Goal: Find specific page/section: Find specific page/section

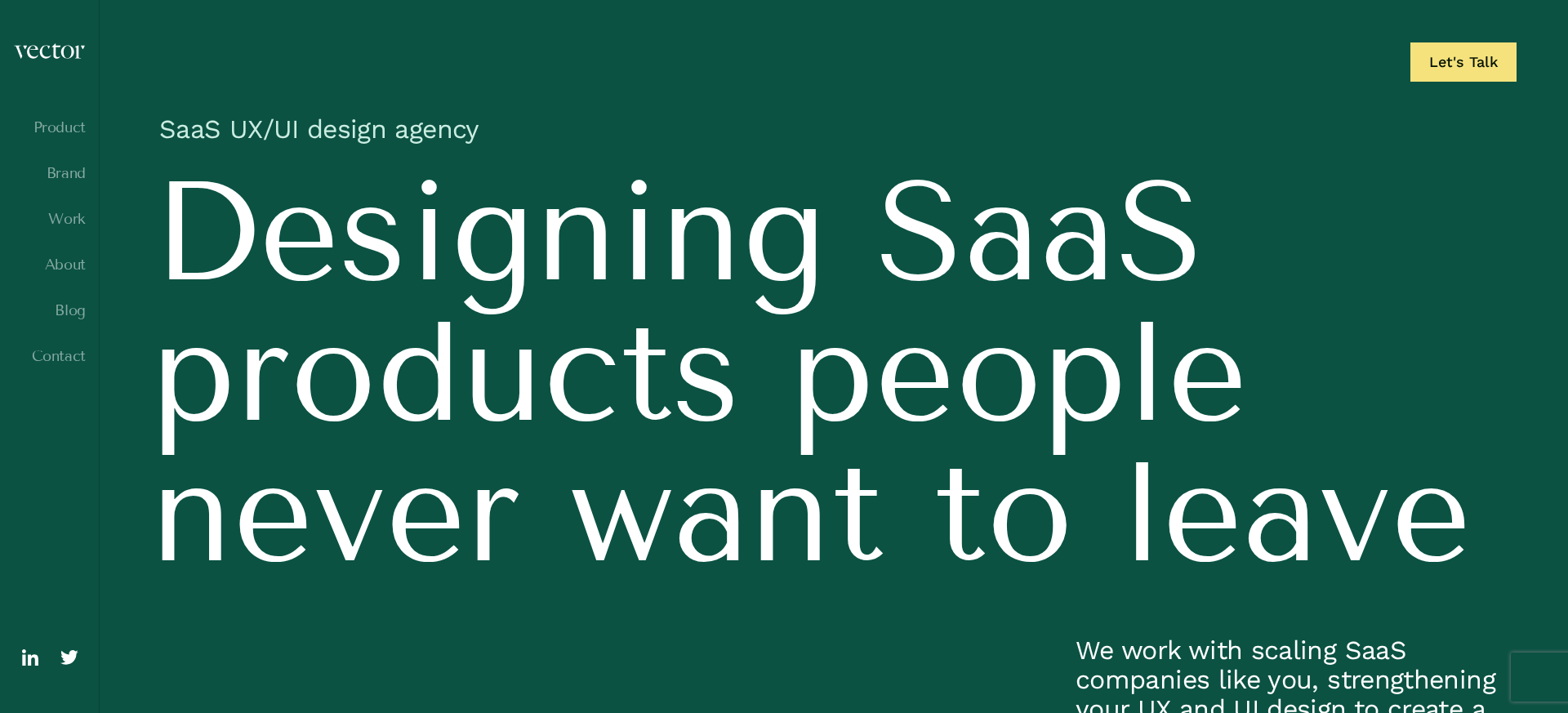
click at [73, 663] on img at bounding box center [69, 657] width 26 height 26
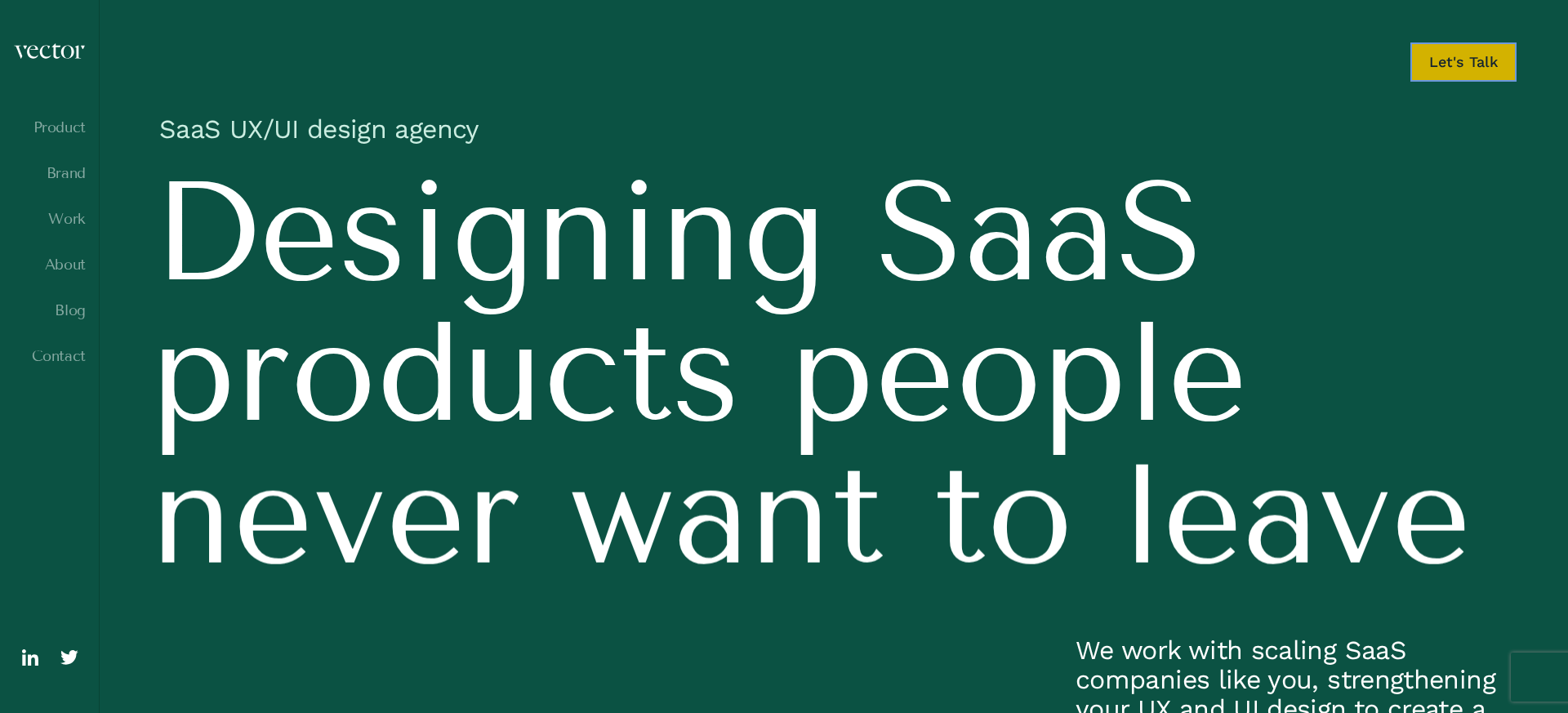
click at [1449, 57] on link "Let's Talk" at bounding box center [1463, 62] width 106 height 39
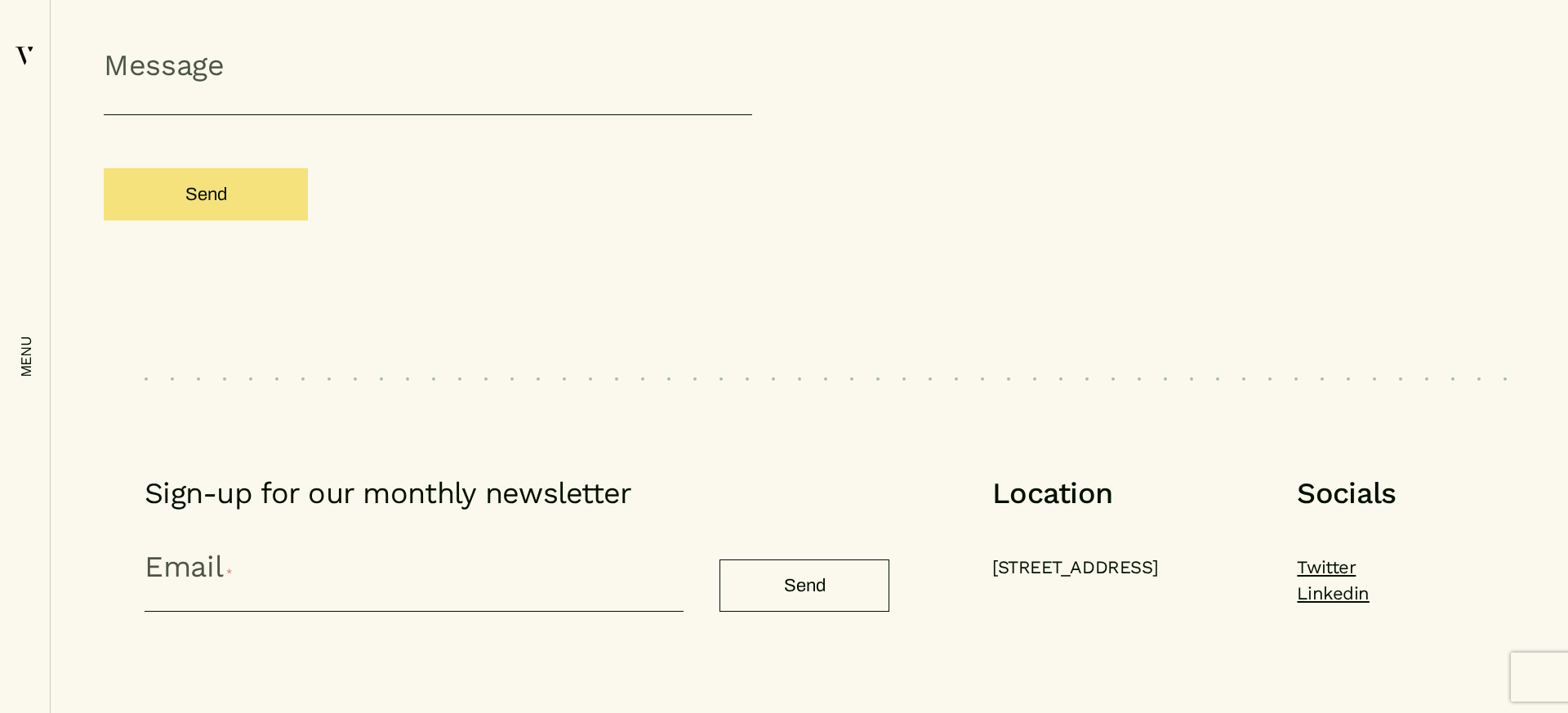
scroll to position [1982, 0]
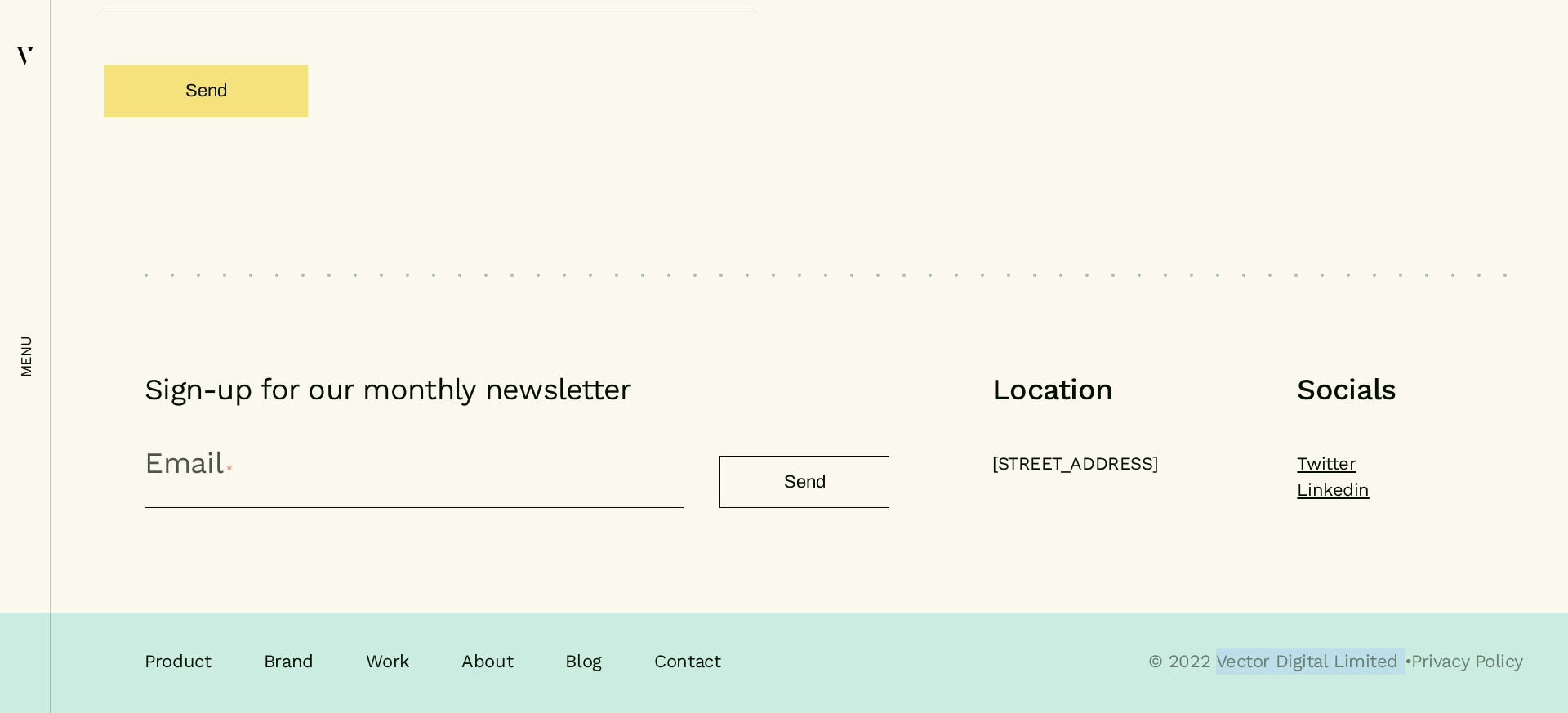
drag, startPoint x: 1395, startPoint y: 661, endPoint x: 1209, endPoint y: 659, distance: 186.0
click at [1209, 659] on p "© 2022 Vector Digital Limited • Privacy Policy" at bounding box center [1335, 661] width 375 height 26
copy p "Vector Digital Limited"
click at [480, 654] on link "About" at bounding box center [487, 662] width 52 height 27
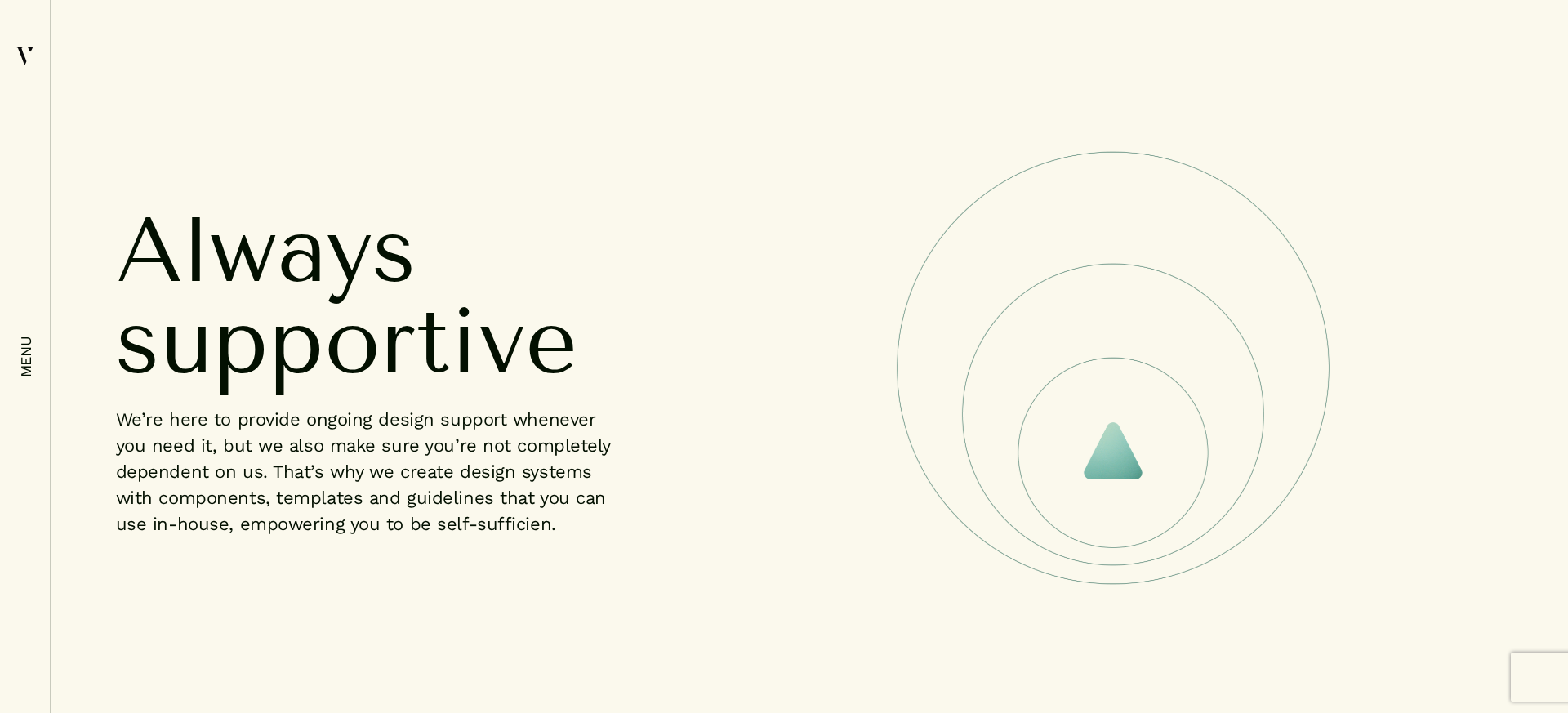
scroll to position [3726, 0]
